Goal: Task Accomplishment & Management: Manage account settings

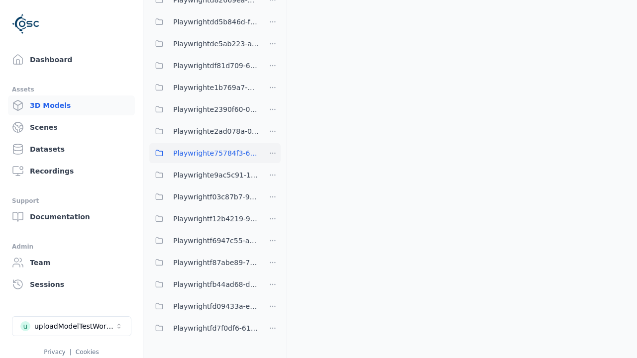
click at [204, 153] on span "Playwrighte75784f3-6b76-4f35-bc95-6126e4016e10" at bounding box center [216, 153] width 86 height 12
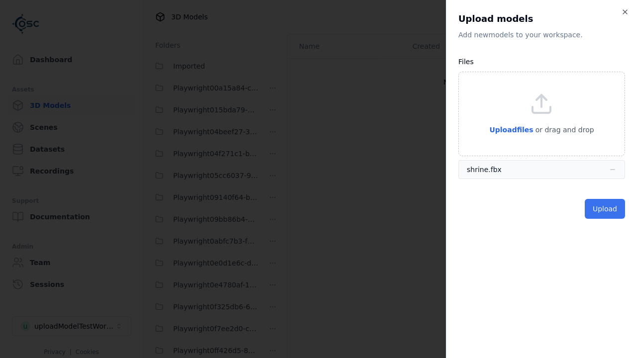
click at [606, 209] on button "Upload" at bounding box center [605, 209] width 40 height 20
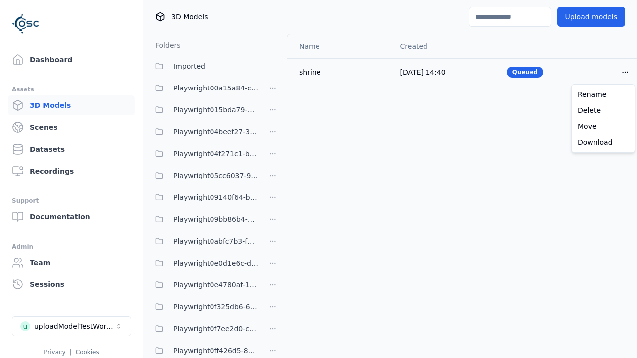
click at [625, 72] on html "Support Dashboard Assets 3D Models Scenes Datasets Recordings Support Documenta…" at bounding box center [318, 179] width 637 height 358
click at [603, 111] on div "Delete" at bounding box center [603, 111] width 59 height 16
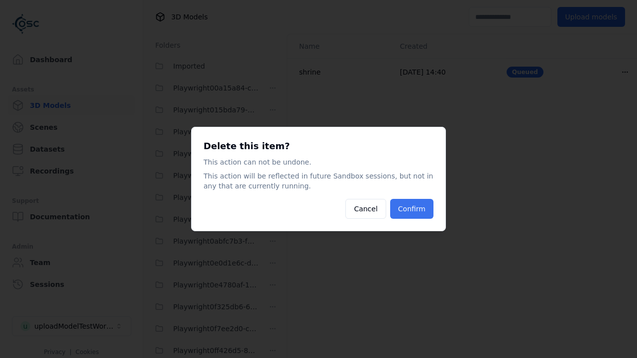
click at [413, 209] on button "Confirm" at bounding box center [411, 209] width 43 height 20
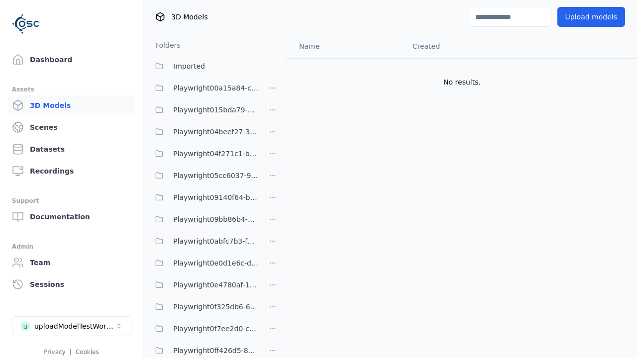
scroll to position [1508, 0]
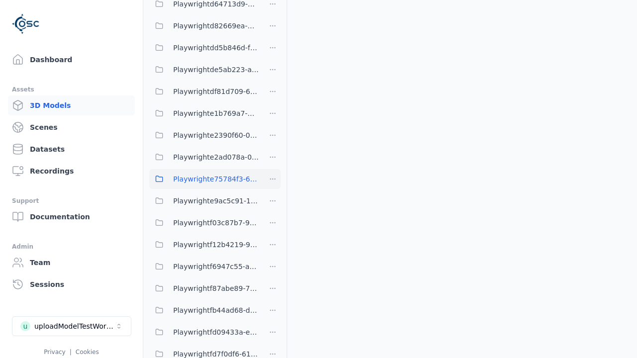
click at [273, 179] on html "Support Dashboard Assets 3D Models Scenes Datasets Recordings Support Documenta…" at bounding box center [318, 179] width 637 height 358
click at [273, 247] on div "Delete" at bounding box center [276, 247] width 67 height 16
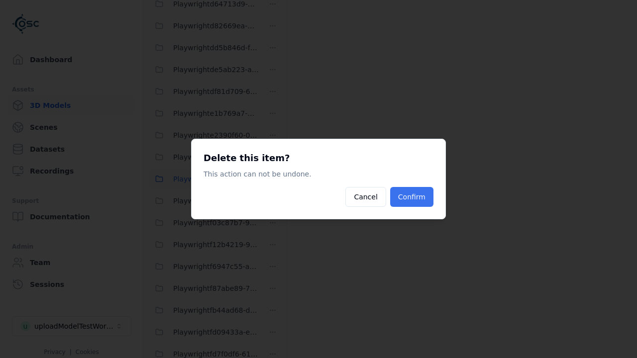
click at [413, 197] on button "Confirm" at bounding box center [411, 197] width 43 height 20
